Goal: Transaction & Acquisition: Purchase product/service

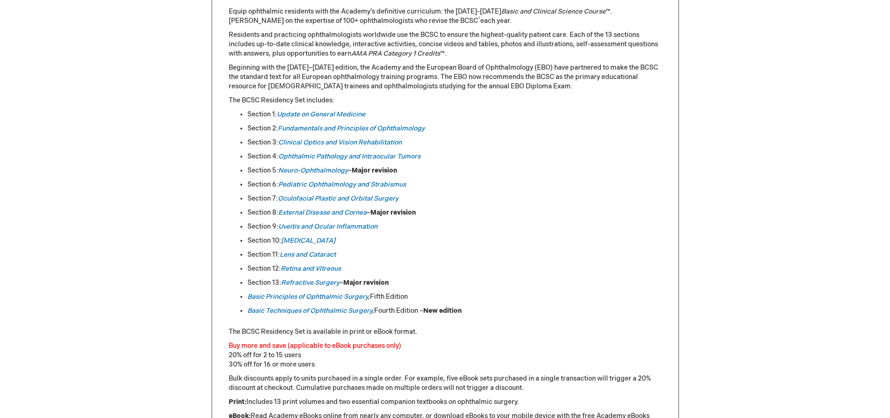
scroll to position [468, 0]
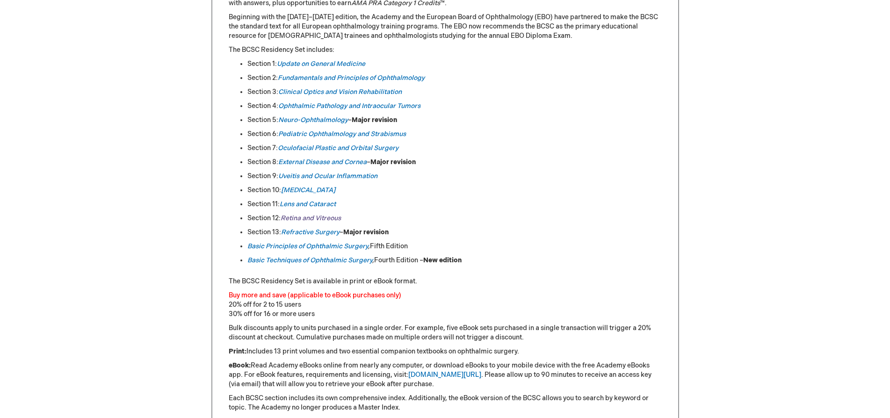
click at [325, 216] on link "Retina and Vitreous" at bounding box center [311, 218] width 60 height 8
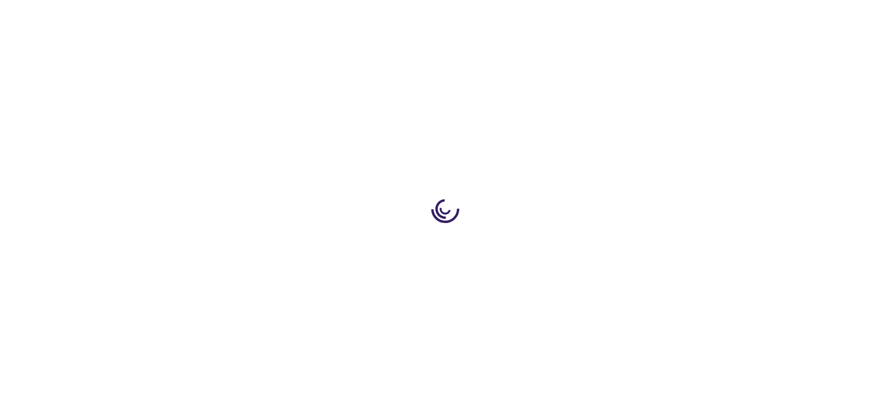
type input "0"
